Goal: Navigation & Orientation: Find specific page/section

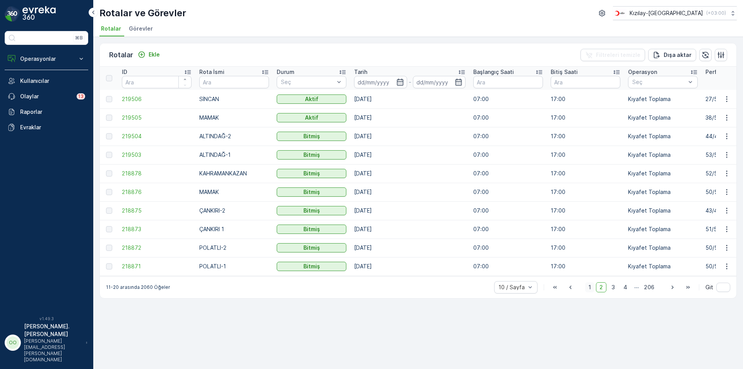
click at [589, 290] on span "1" at bounding box center [589, 287] width 9 height 10
